Goal: Information Seeking & Learning: Learn about a topic

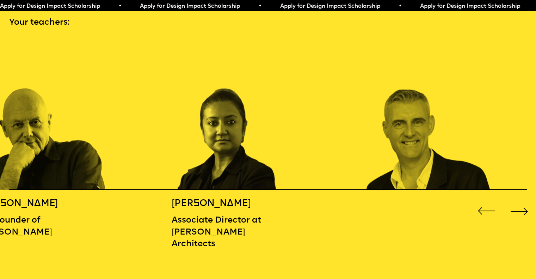
scroll to position [810, 0]
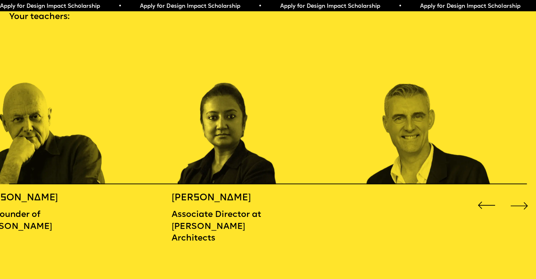
click at [519, 199] on div "Next slide" at bounding box center [518, 204] width 21 height 21
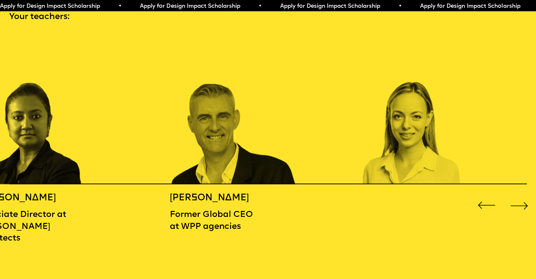
click at [523, 203] on div "Next slide" at bounding box center [518, 204] width 21 height 21
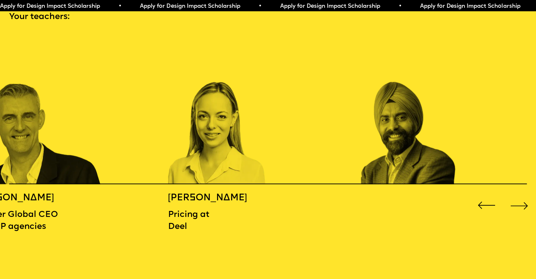
click at [523, 203] on div "Next slide" at bounding box center [518, 204] width 21 height 21
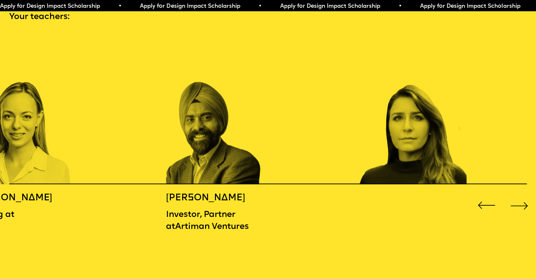
click at [523, 203] on div "Next slide" at bounding box center [518, 204] width 21 height 21
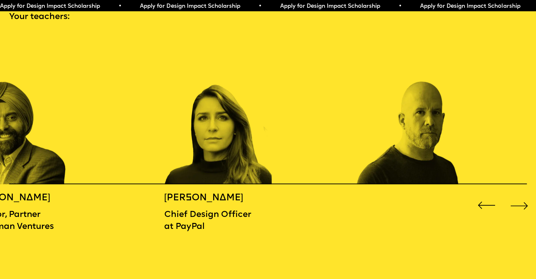
click at [523, 203] on div "Next slide" at bounding box center [518, 204] width 21 height 21
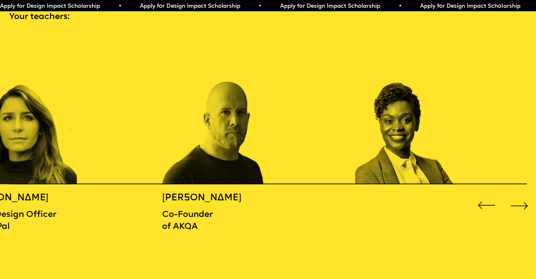
click at [523, 203] on div "Next slide" at bounding box center [518, 204] width 21 height 21
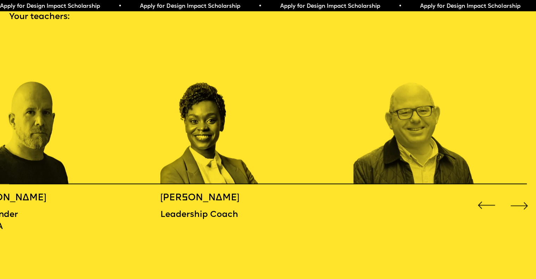
click at [523, 203] on div "Next slide" at bounding box center [518, 204] width 21 height 21
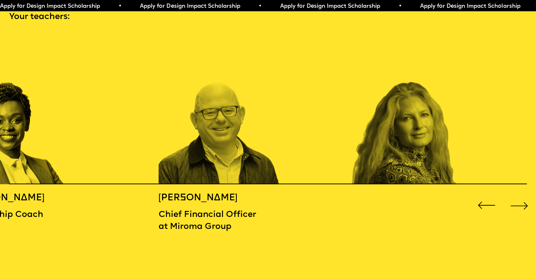
click at [523, 203] on div "Next slide" at bounding box center [518, 204] width 21 height 21
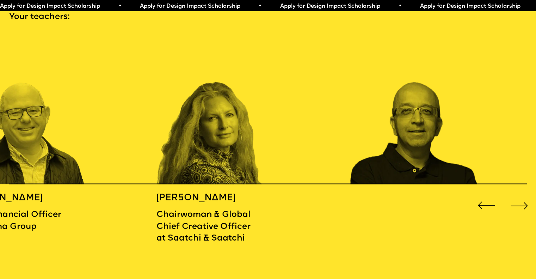
click at [523, 203] on div "Next slide" at bounding box center [518, 204] width 21 height 21
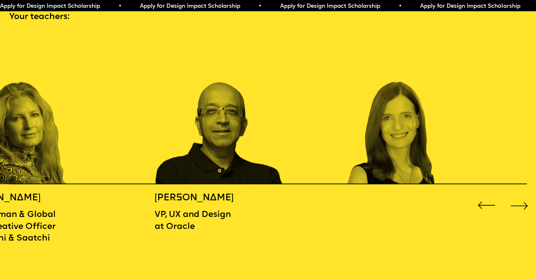
click at [523, 203] on div "Next slide" at bounding box center [518, 204] width 21 height 21
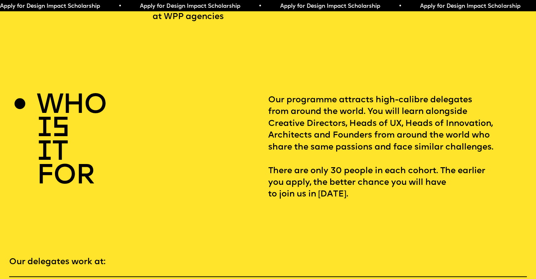
scroll to position [0, 0]
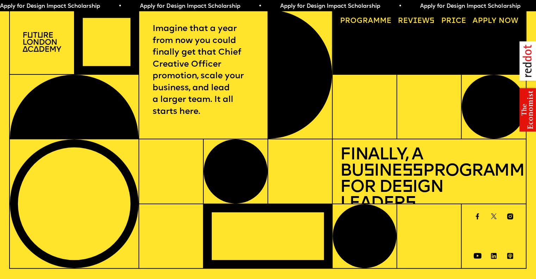
click at [527, 112] on img at bounding box center [527, 86] width 17 height 90
click at [461, 22] on link "Price" at bounding box center [453, 21] width 32 height 15
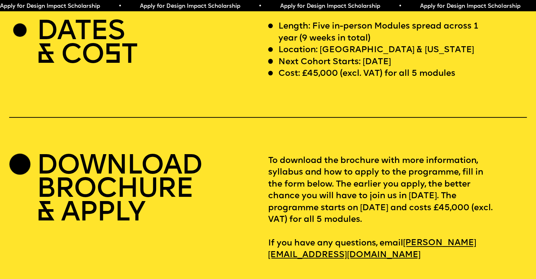
scroll to position [2225, 0]
